Goal: Task Accomplishment & Management: Use online tool/utility

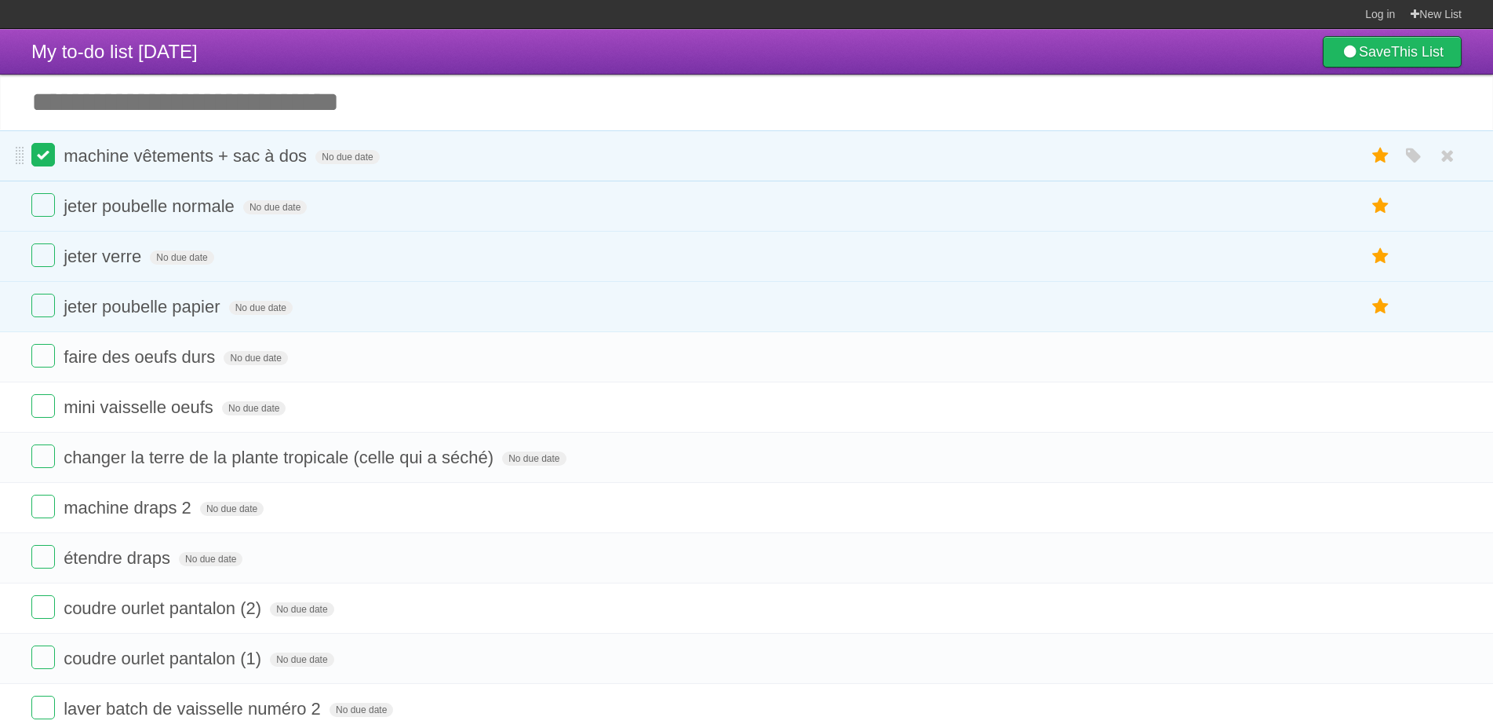
click at [41, 160] on label at bounding box center [43, 155] width 24 height 24
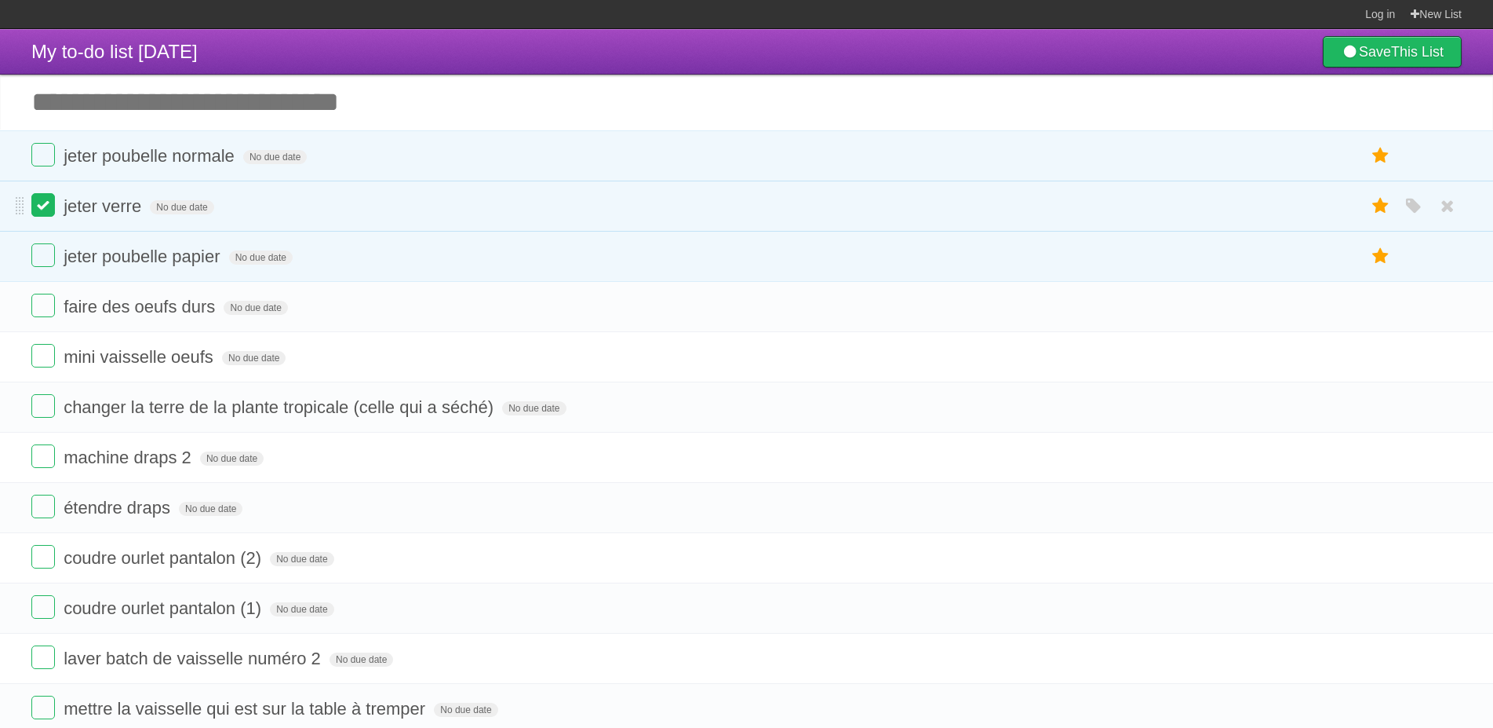
click at [50, 201] on label at bounding box center [43, 205] width 24 height 24
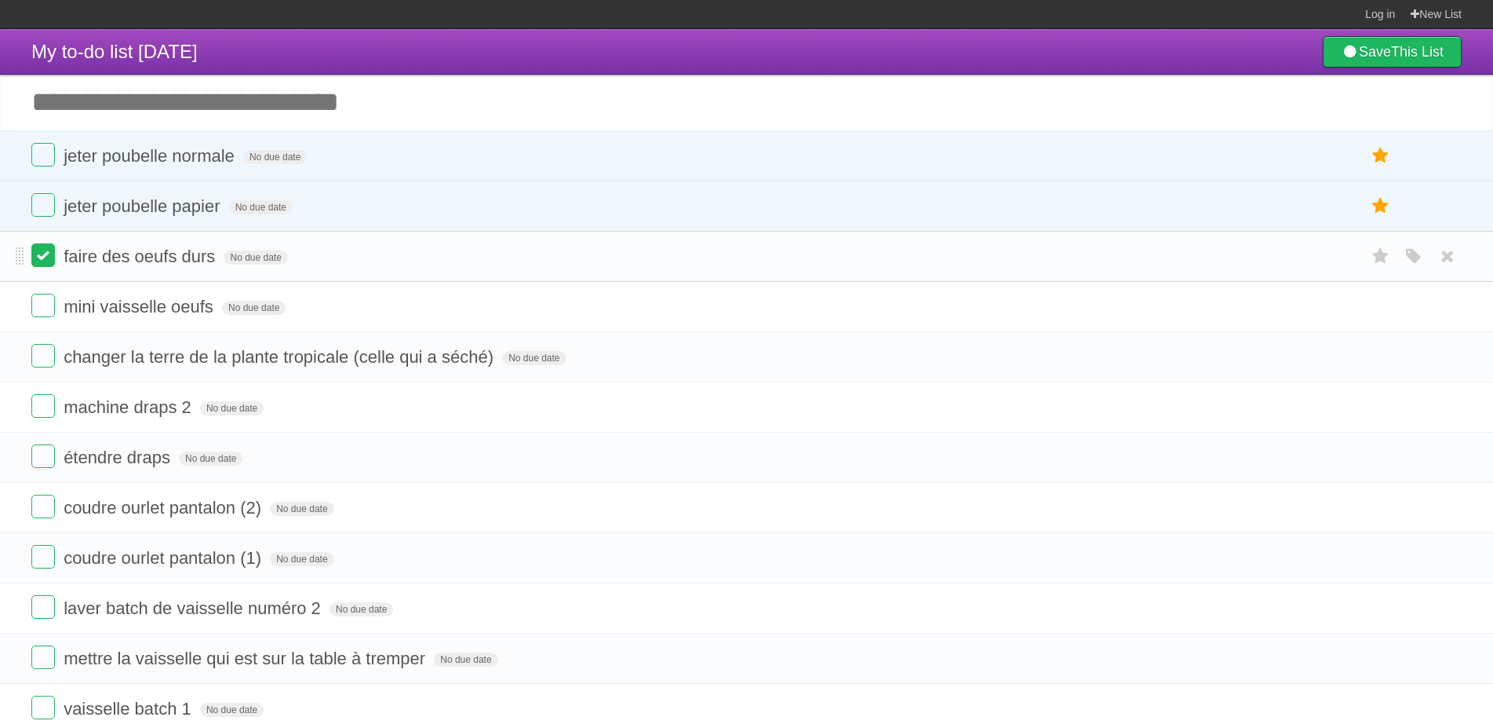
click at [49, 249] on label at bounding box center [43, 255] width 24 height 24
click at [49, 308] on label at bounding box center [43, 306] width 24 height 24
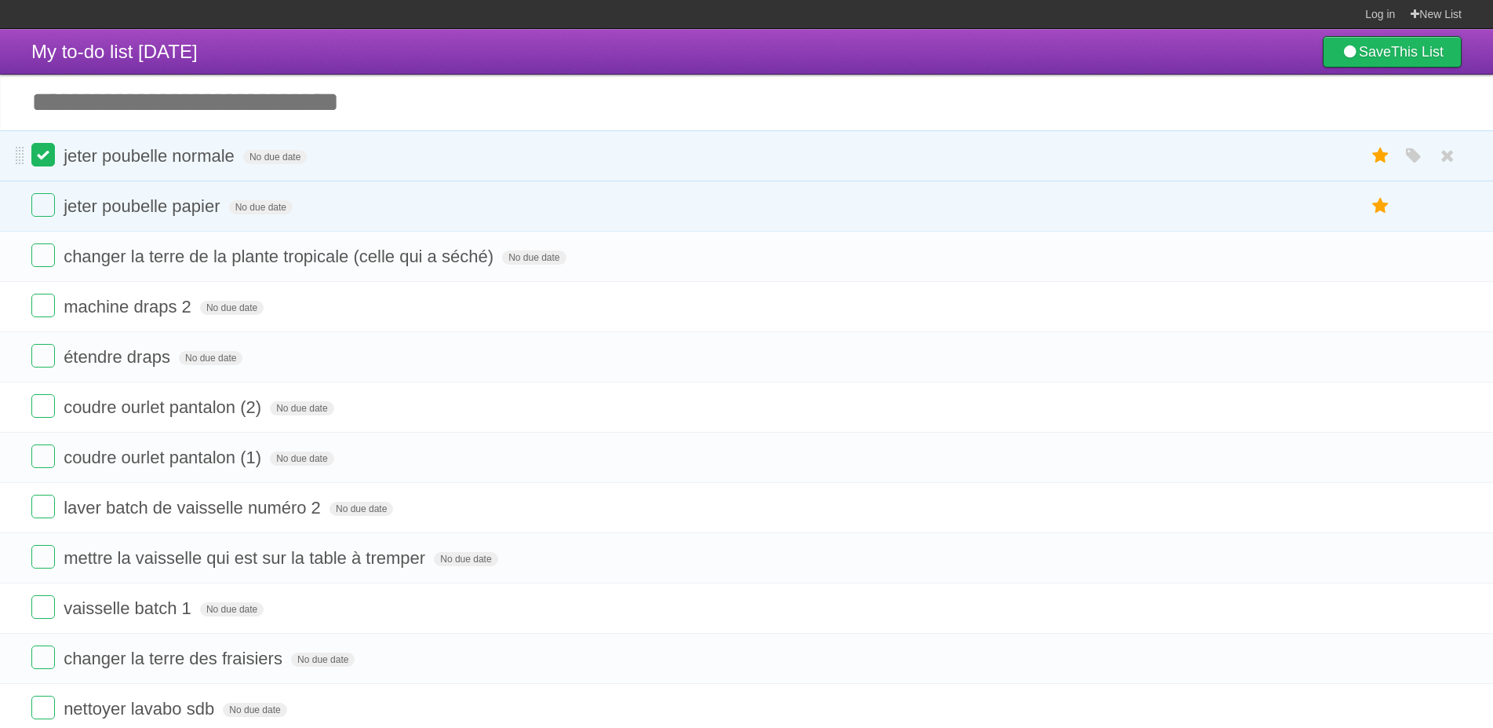
click at [46, 158] on label at bounding box center [43, 155] width 24 height 24
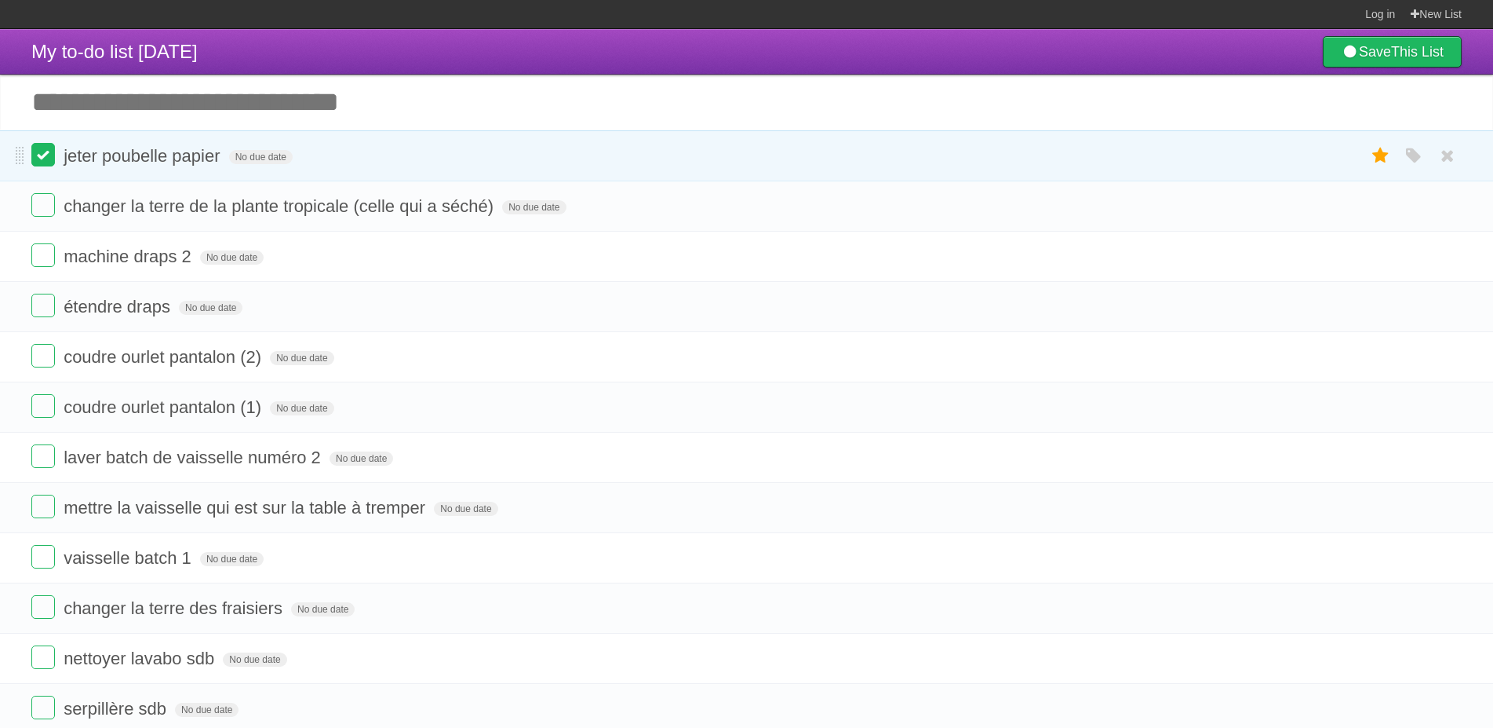
click at [51, 211] on label at bounding box center [43, 205] width 24 height 24
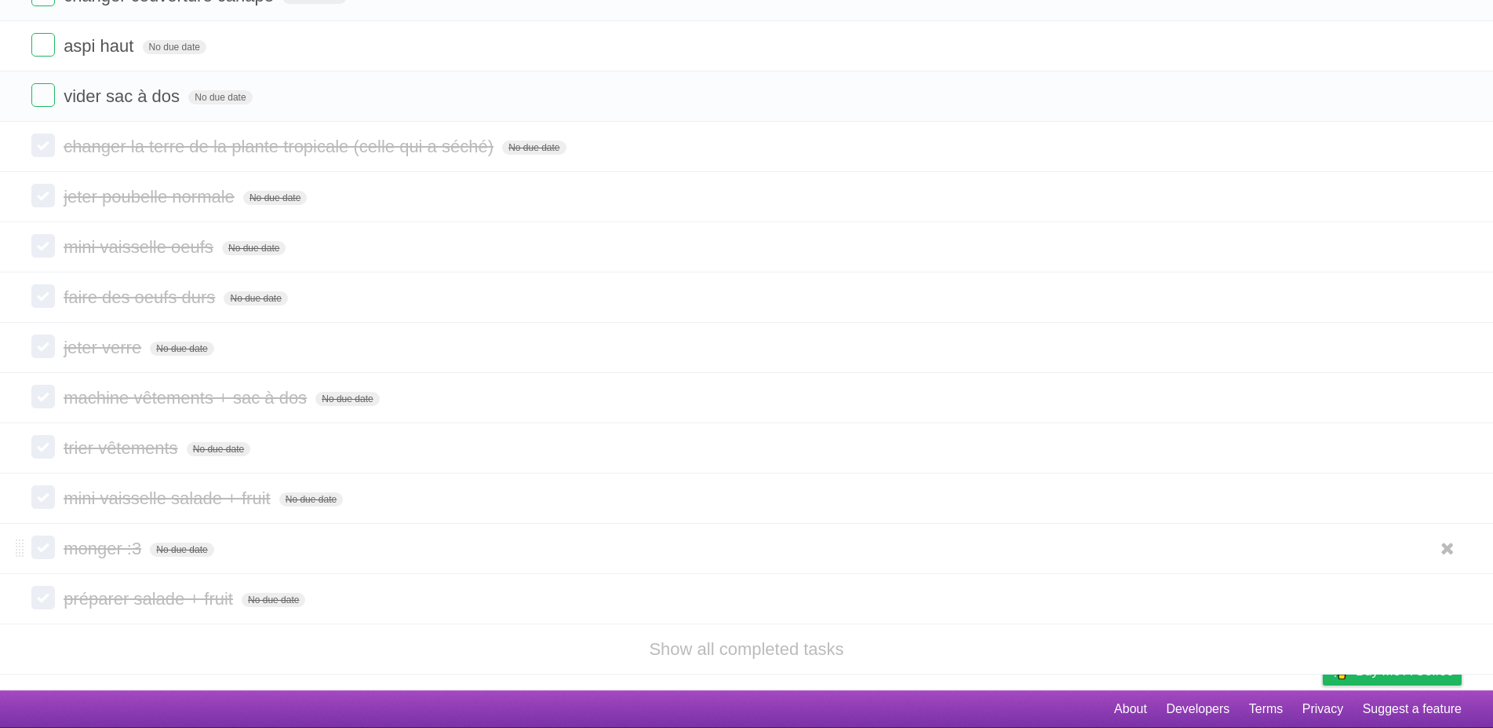
scroll to position [736, 0]
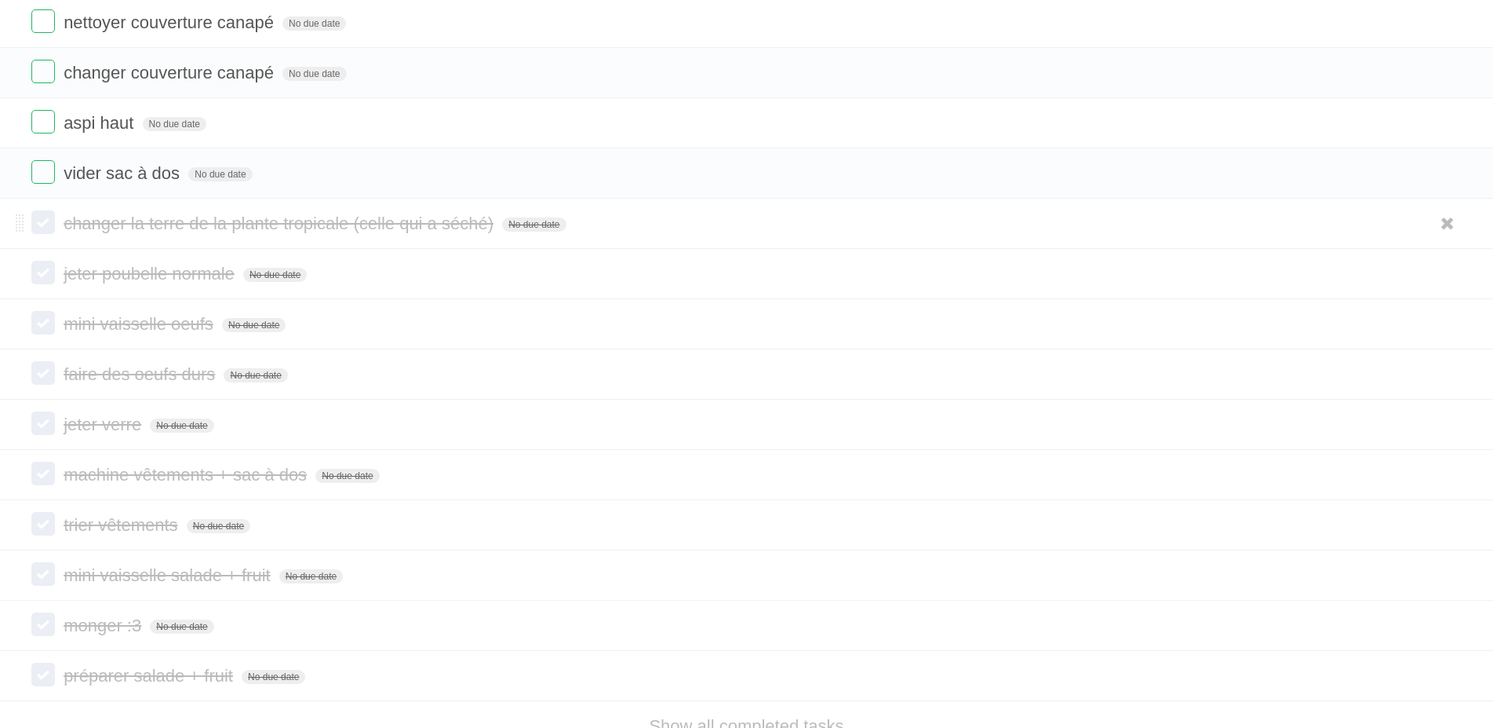
click at [49, 228] on label at bounding box center [43, 222] width 24 height 24
click at [46, 177] on label at bounding box center [43, 172] width 24 height 24
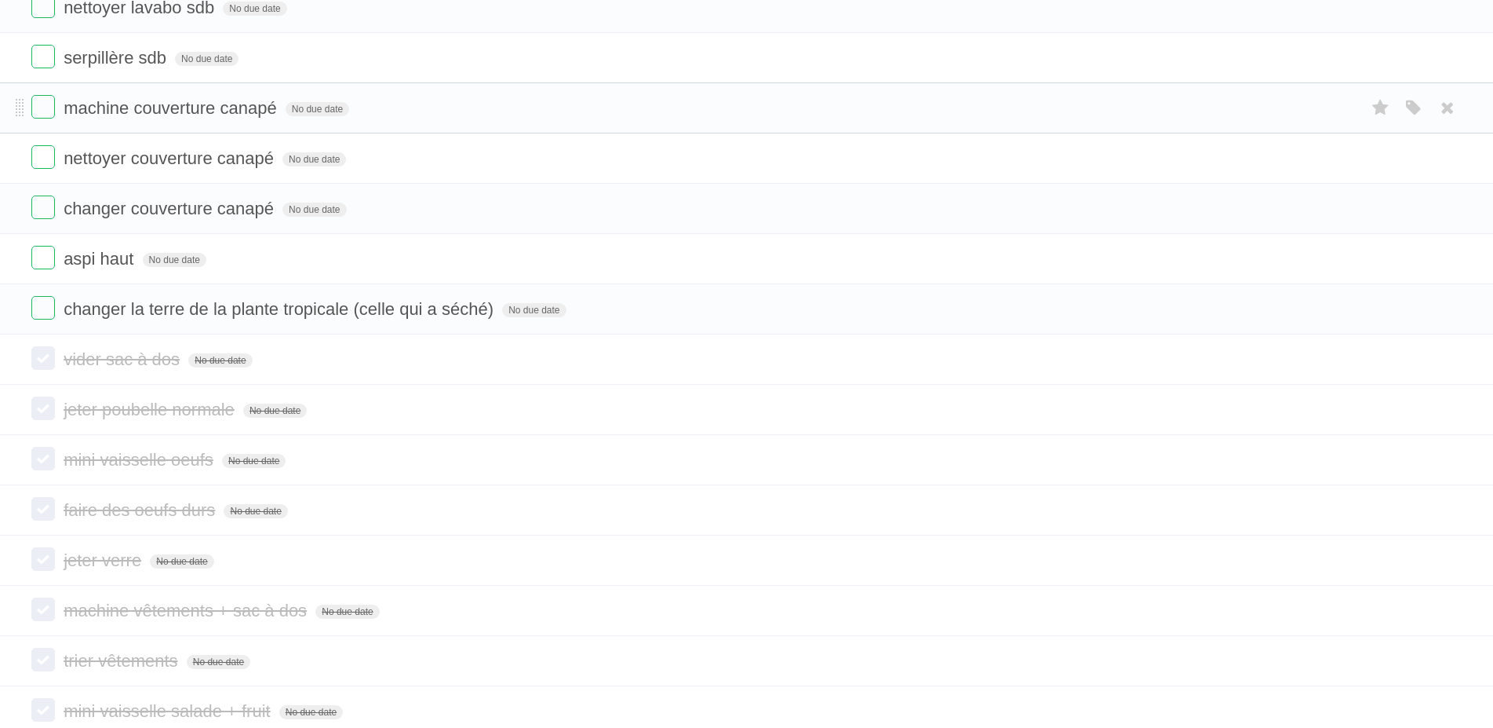
scroll to position [576, 0]
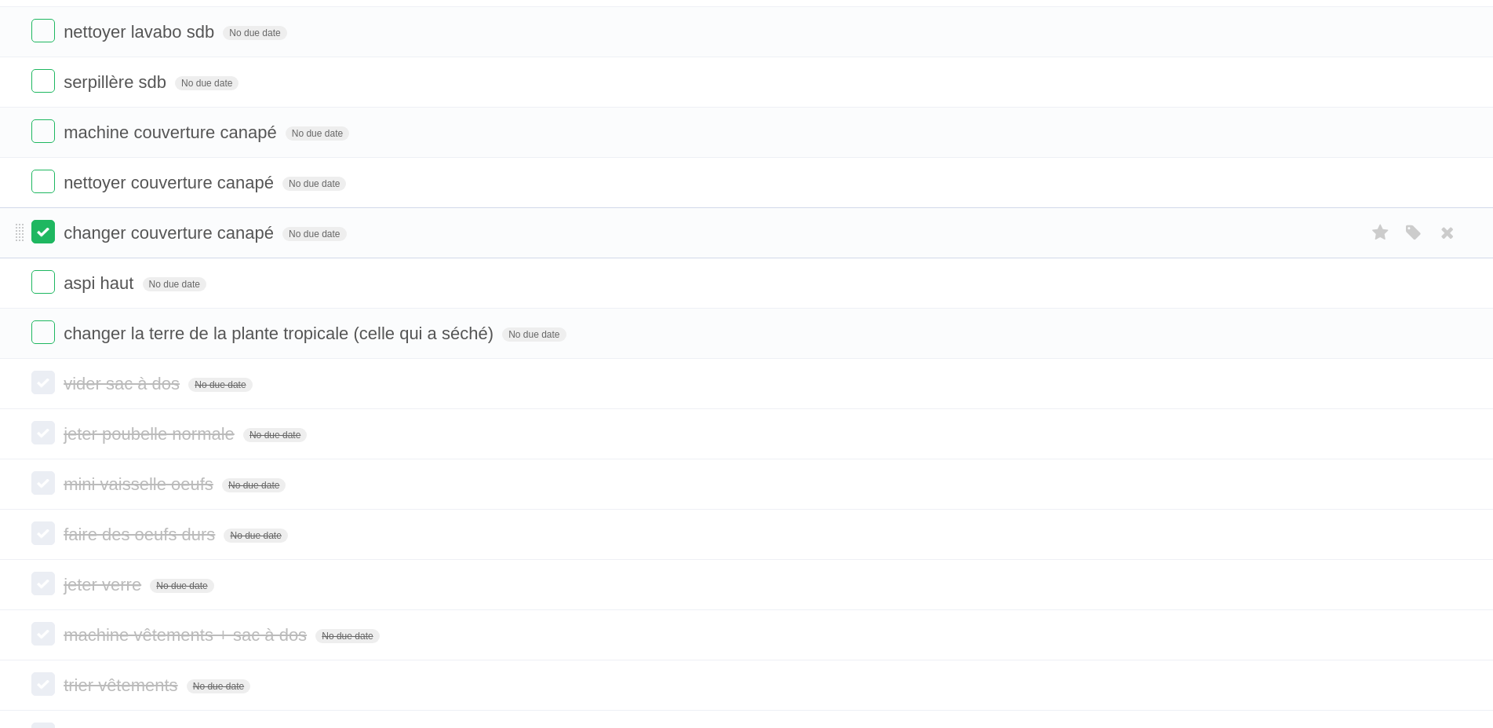
click at [45, 232] on label at bounding box center [43, 232] width 24 height 24
click at [51, 176] on label at bounding box center [43, 182] width 24 height 24
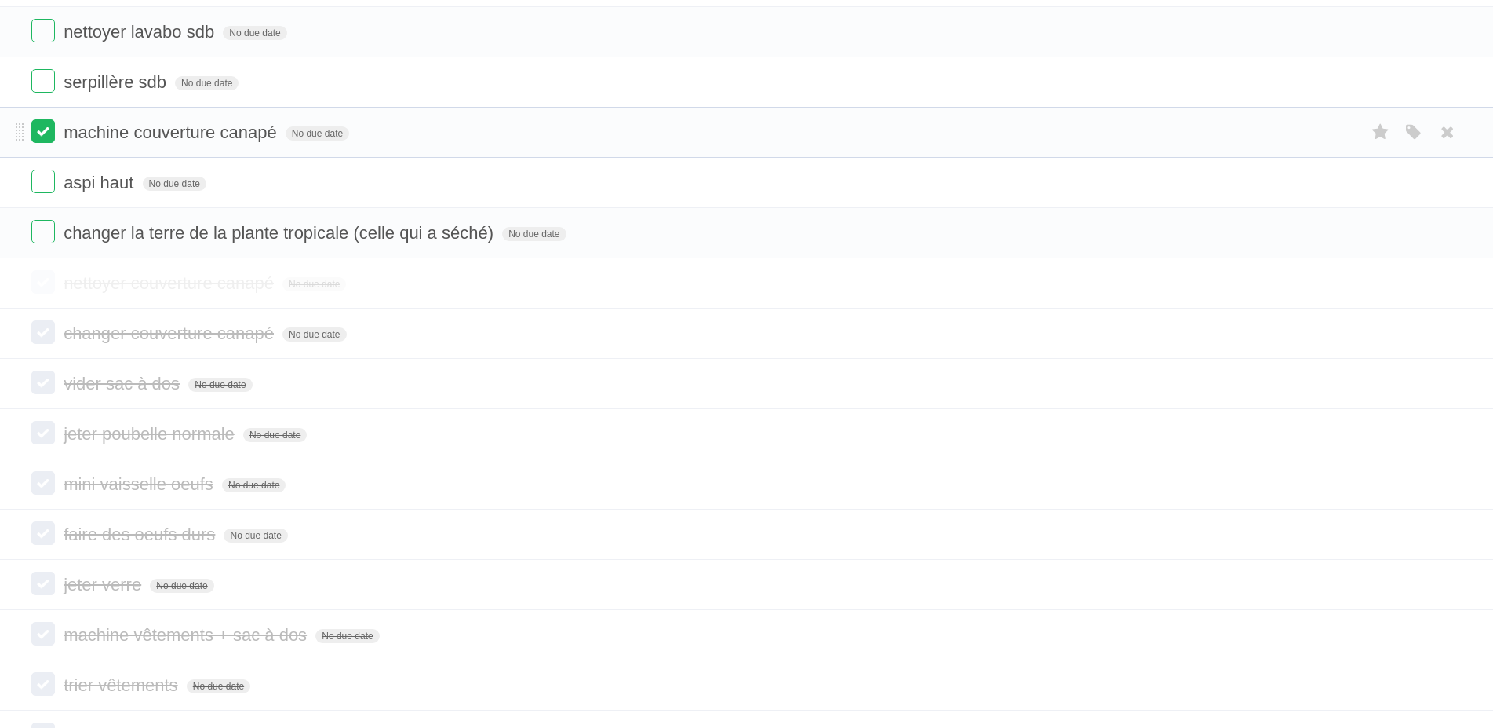
click at [41, 127] on label at bounding box center [43, 131] width 24 height 24
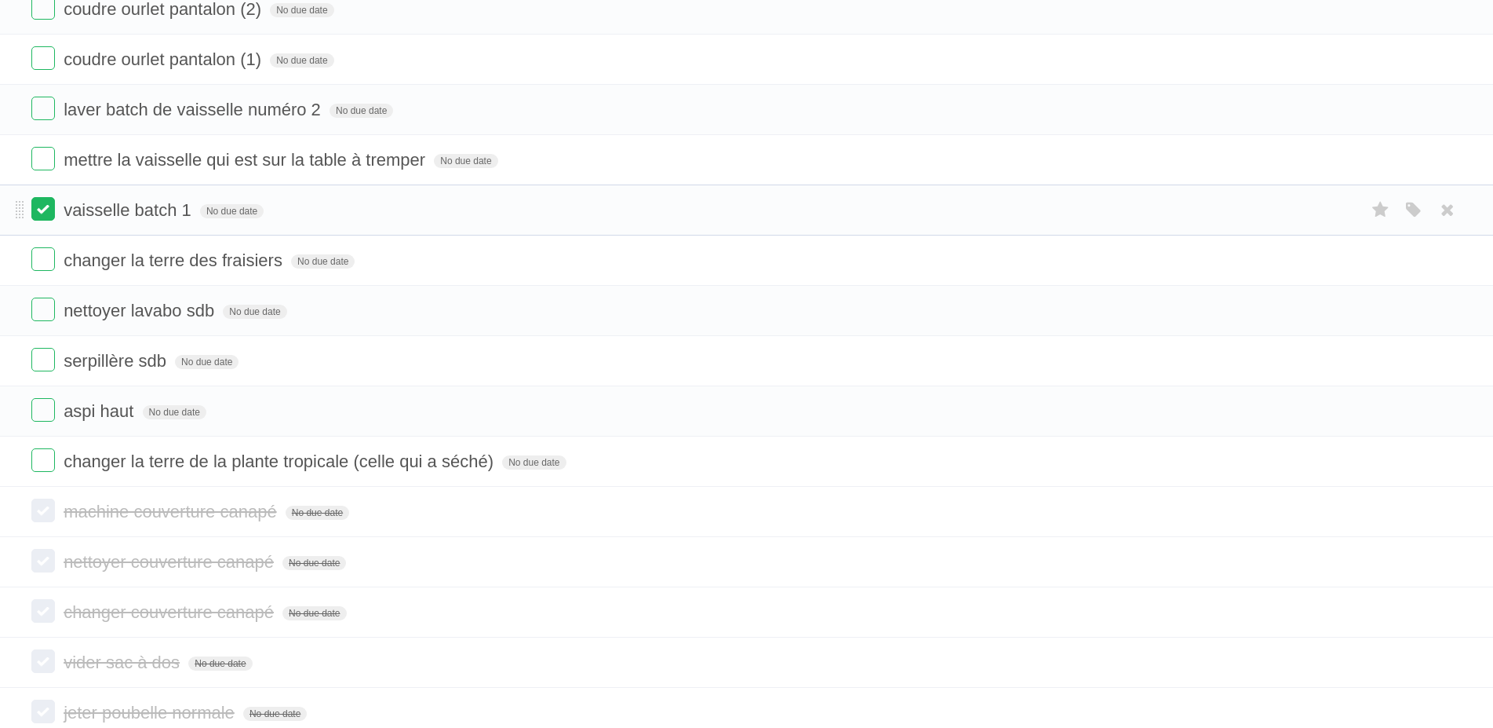
scroll to position [256, 0]
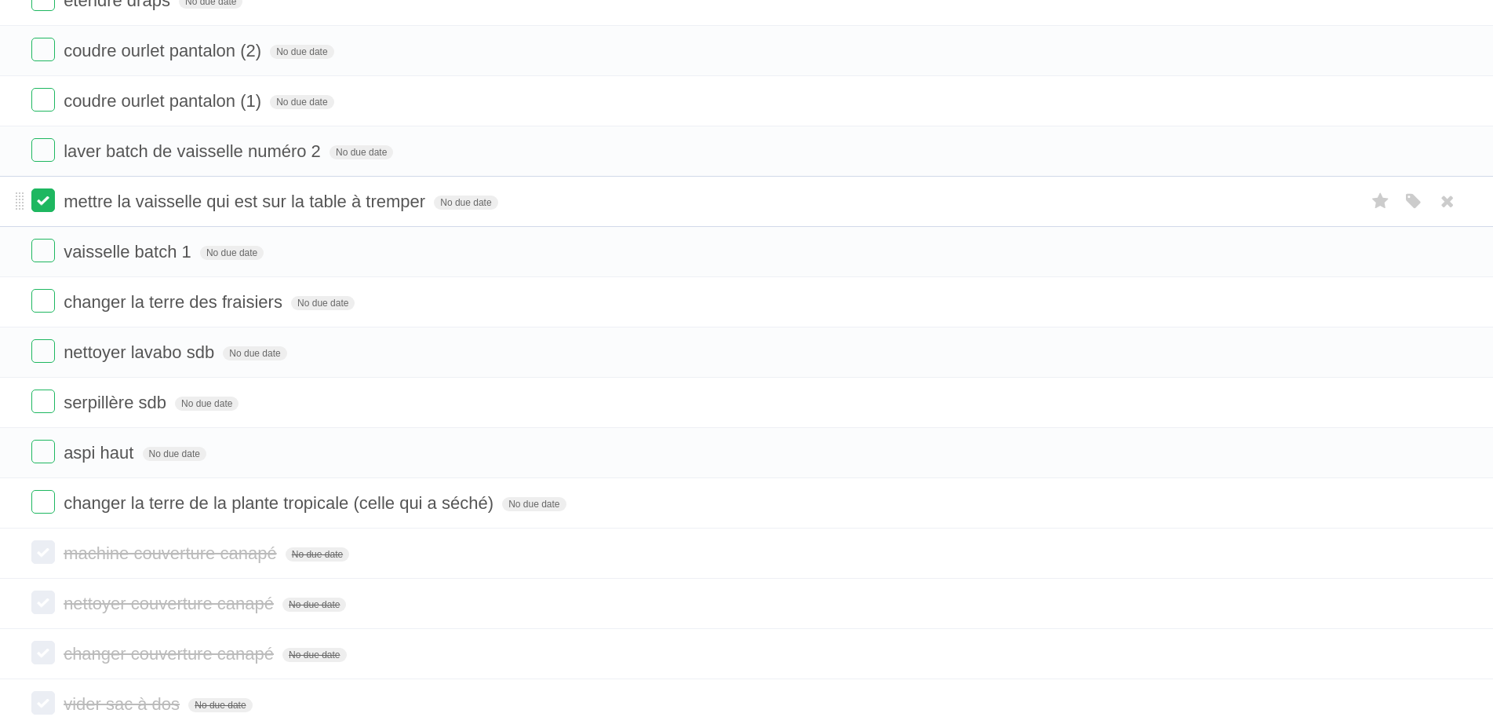
click at [35, 194] on label at bounding box center [43, 200] width 24 height 24
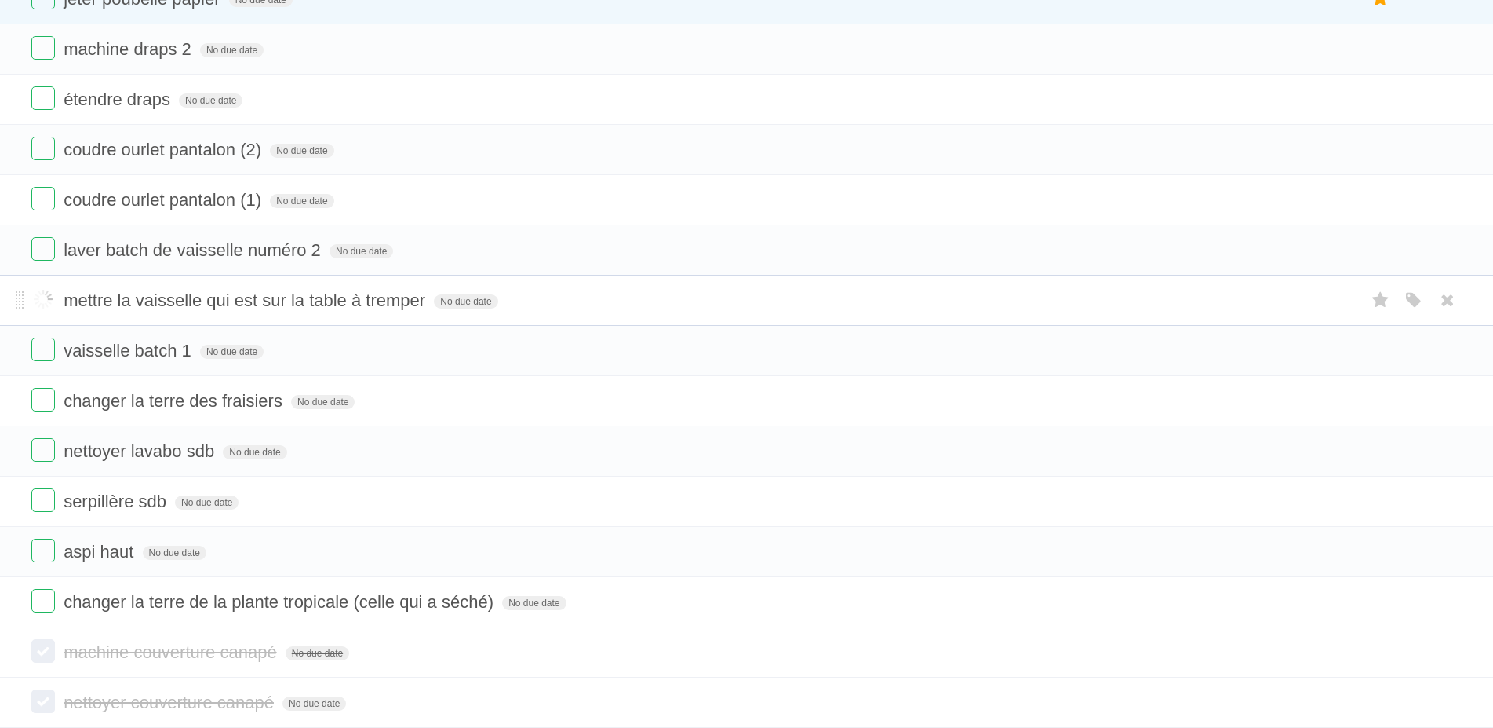
scroll to position [16, 0]
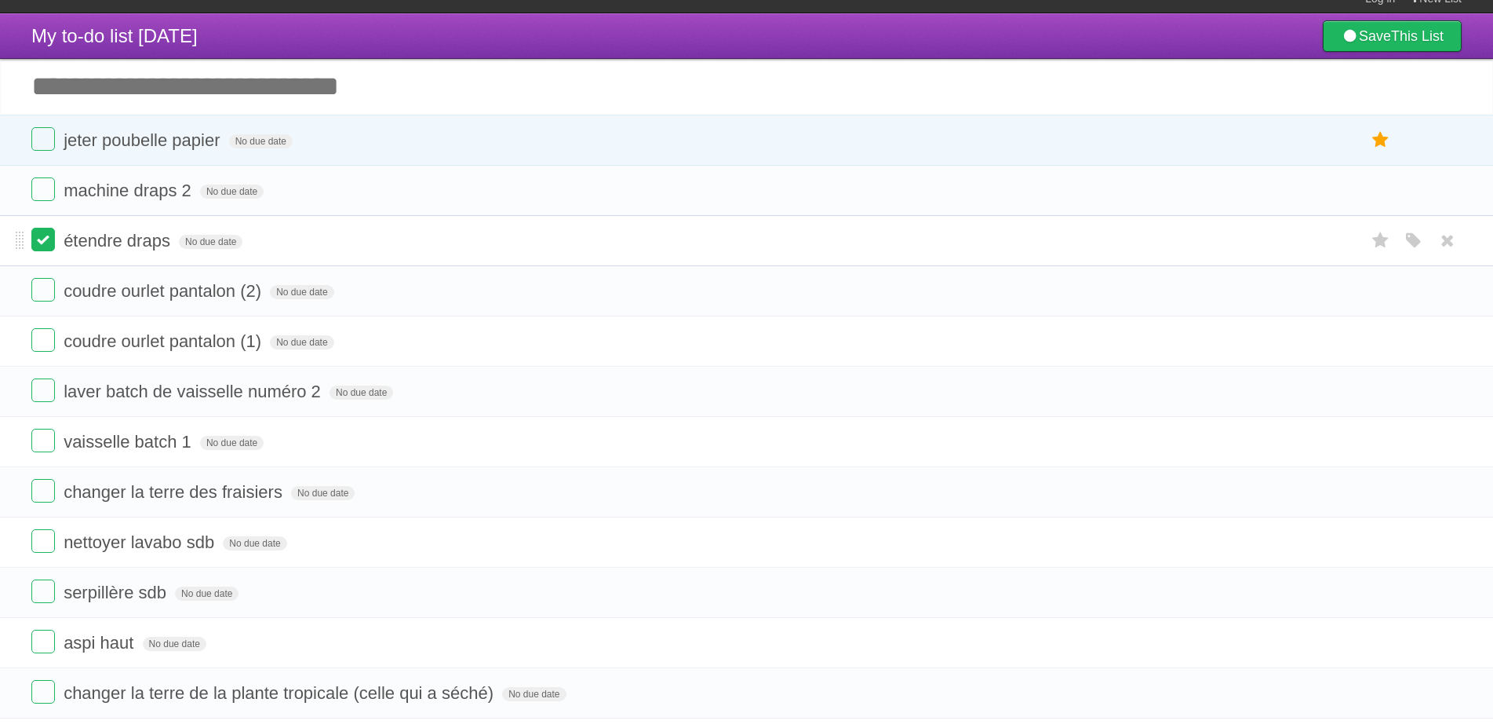
click at [40, 236] on label at bounding box center [43, 240] width 24 height 24
click at [49, 187] on label at bounding box center [43, 189] width 24 height 24
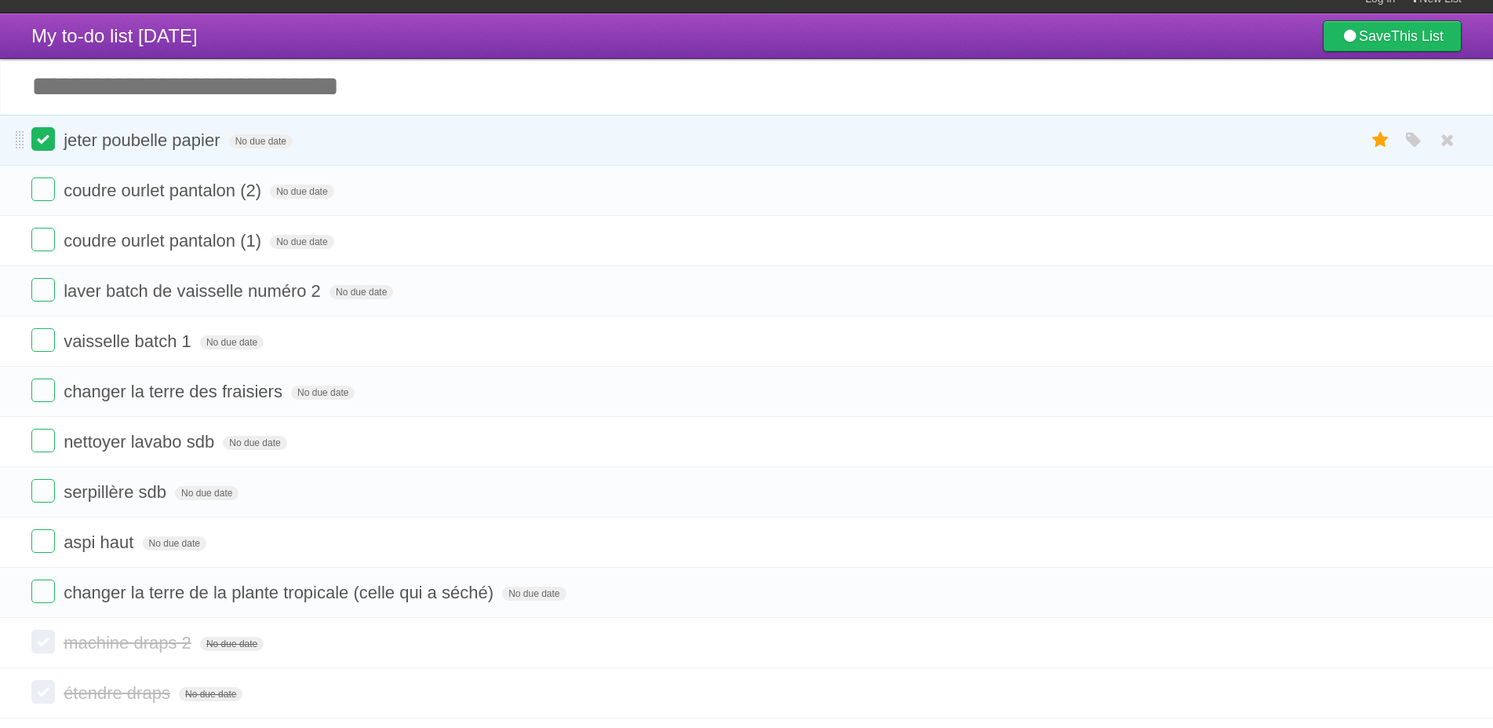
click at [44, 139] on label at bounding box center [43, 139] width 24 height 24
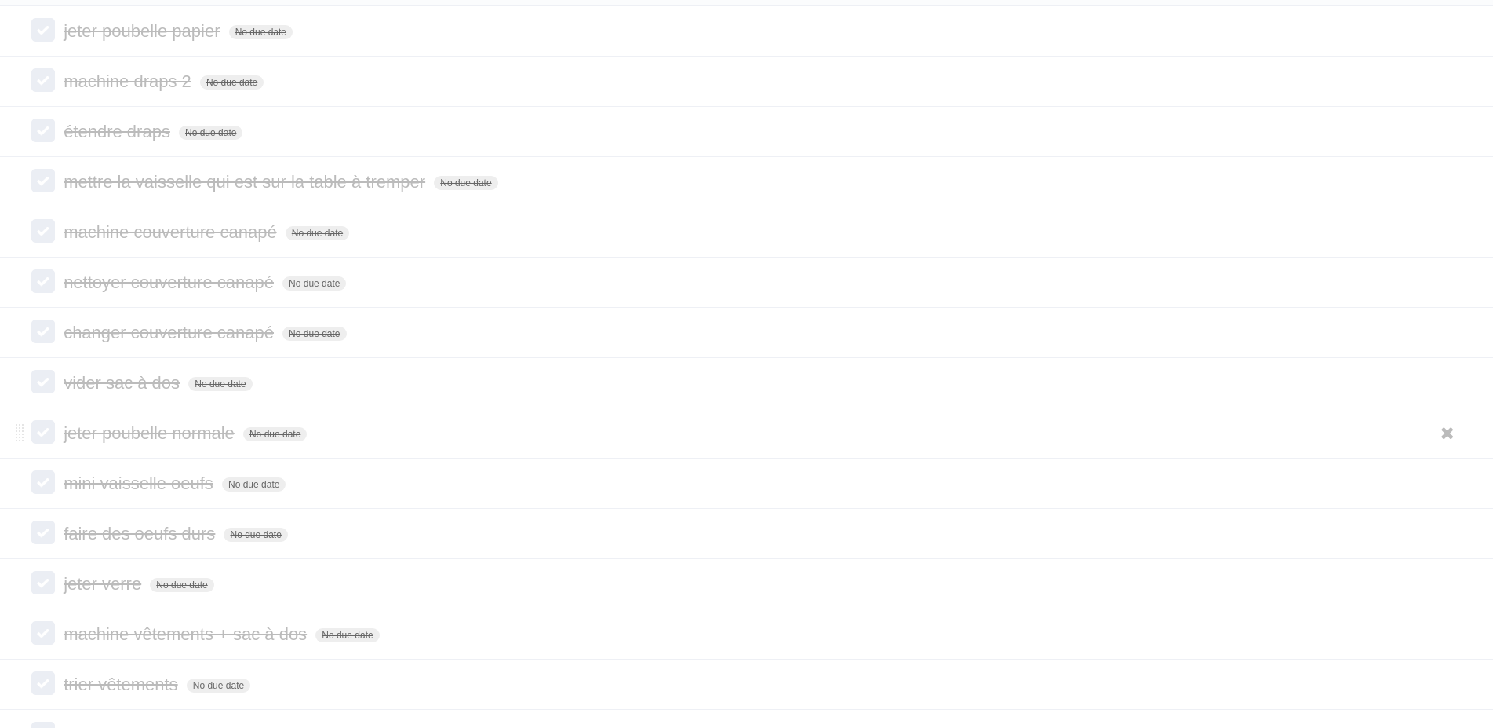
scroll to position [256, 0]
